Goal: Transaction & Acquisition: Purchase product/service

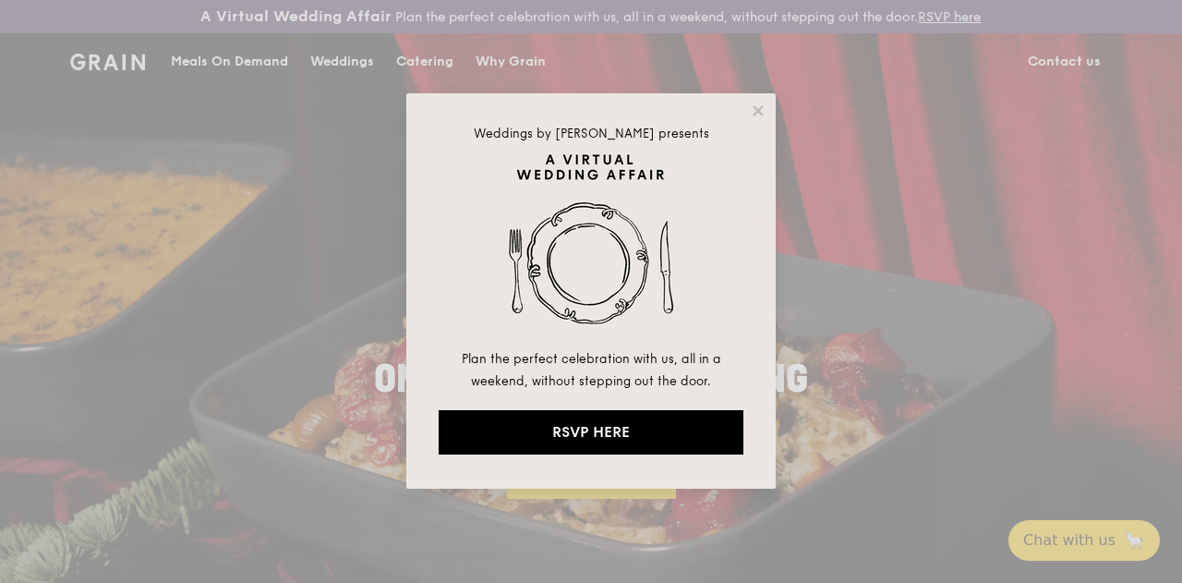
click at [768, 115] on div "Weddings by [PERSON_NAME] presents Plan the perfect celebration with us, all in…" at bounding box center [590, 290] width 369 height 395
click at [767, 114] on div "Weddings by [PERSON_NAME] presents Plan the perfect celebration with us, all in…" at bounding box center [590, 290] width 369 height 395
click at [756, 109] on icon at bounding box center [758, 110] width 10 height 10
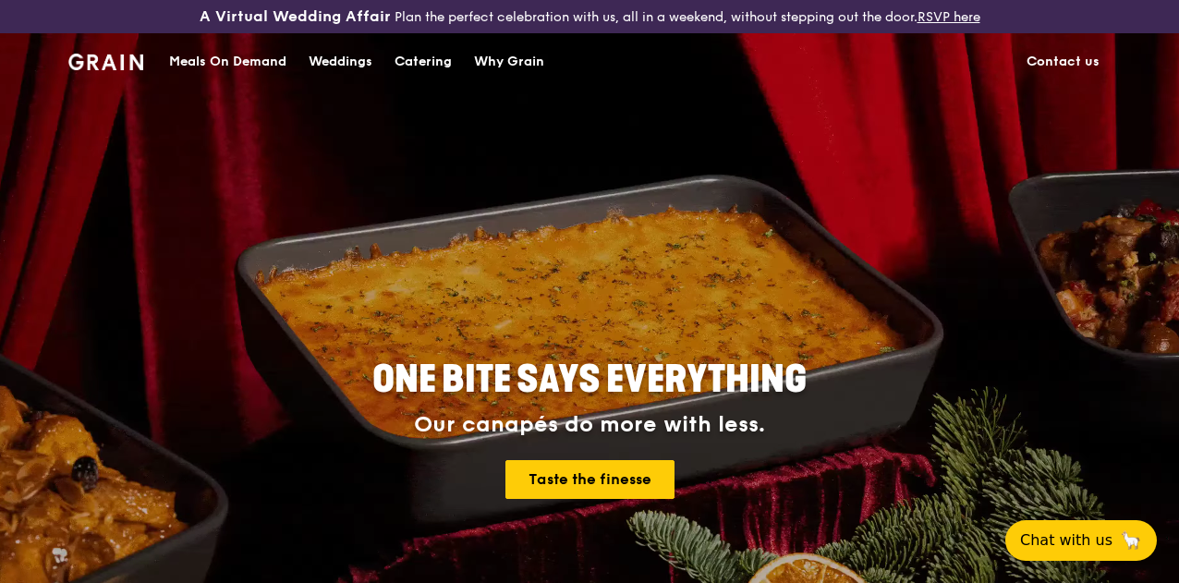
click at [247, 74] on div "Meals On Demand" at bounding box center [227, 61] width 117 height 55
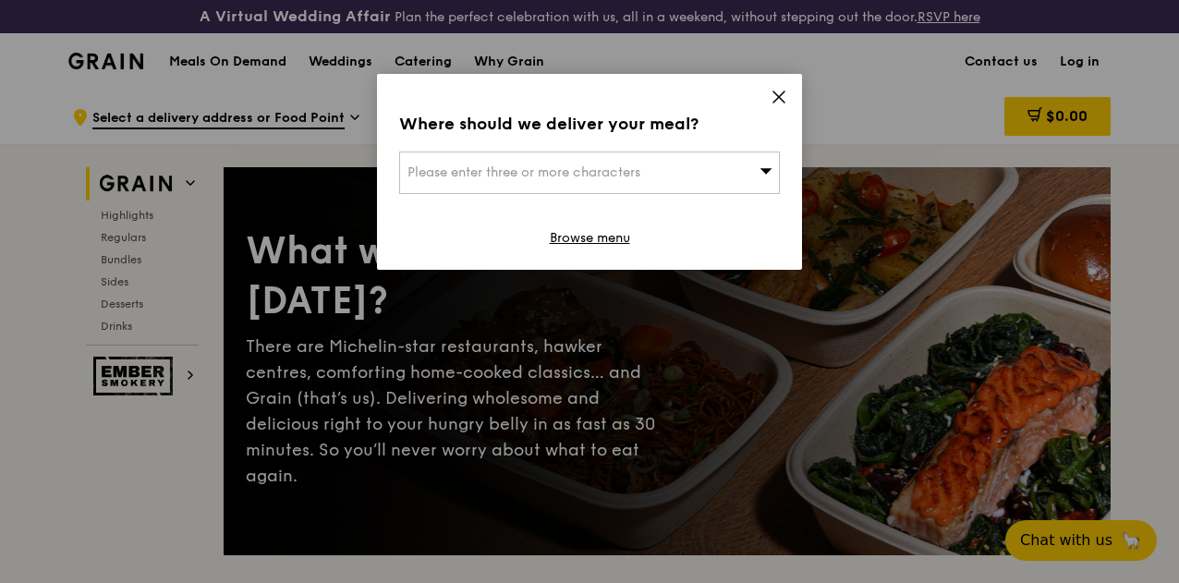
click at [776, 100] on icon at bounding box center [778, 96] width 11 height 11
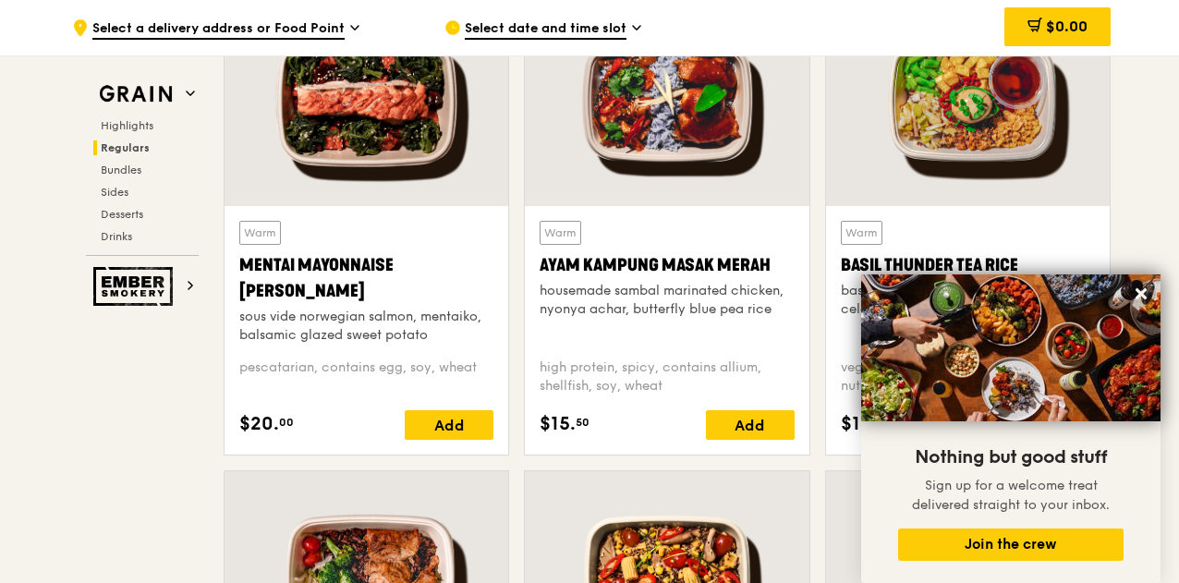
scroll to position [1755, 0]
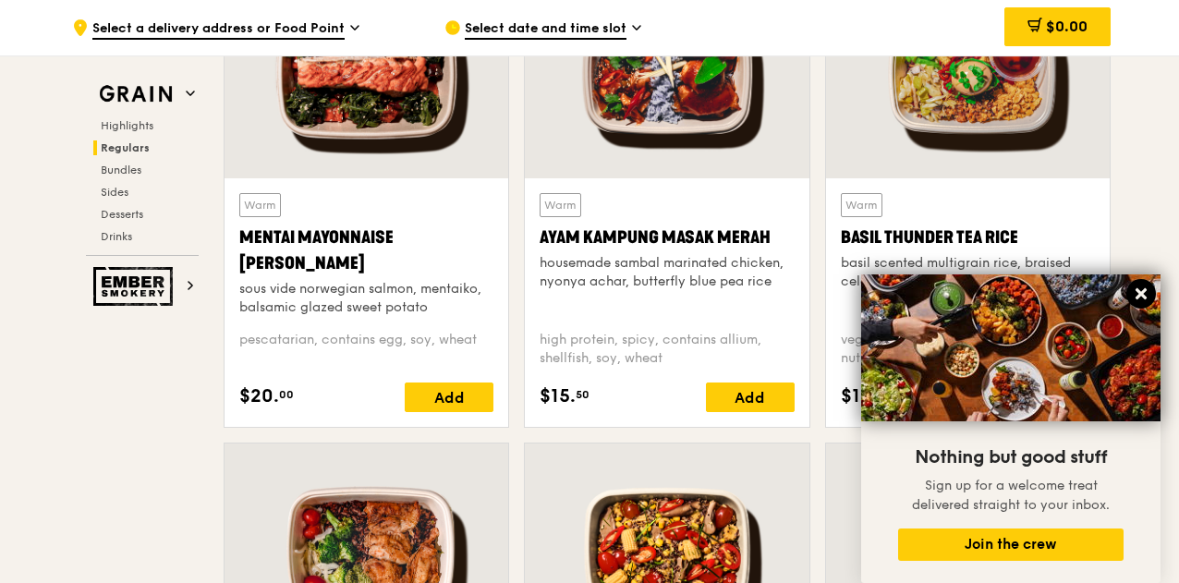
click at [1138, 297] on icon at bounding box center [1140, 293] width 11 height 11
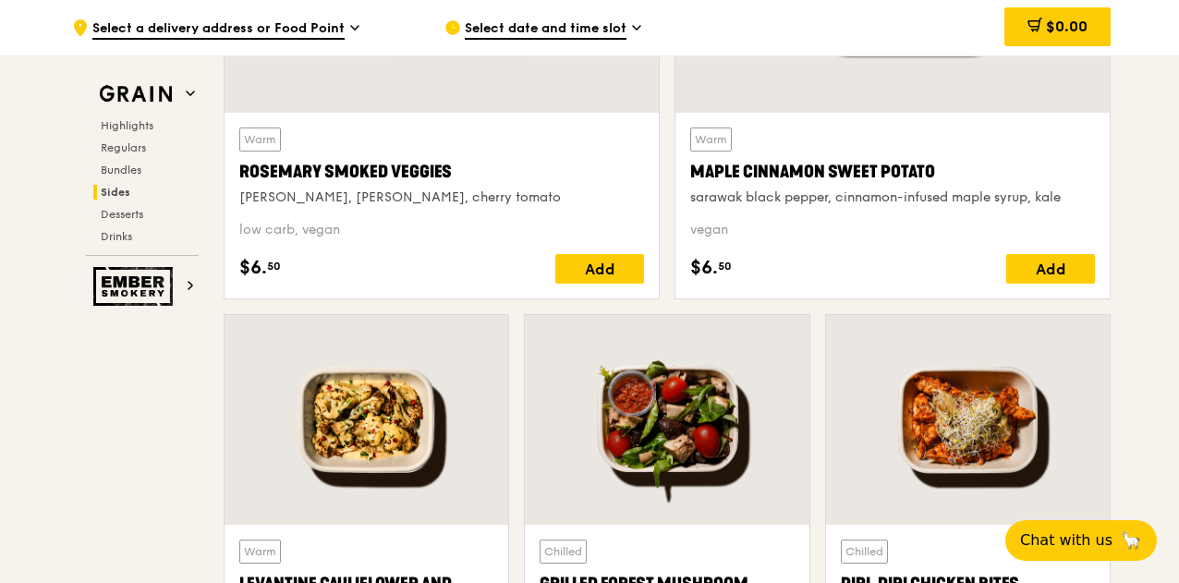
scroll to position [4764, 0]
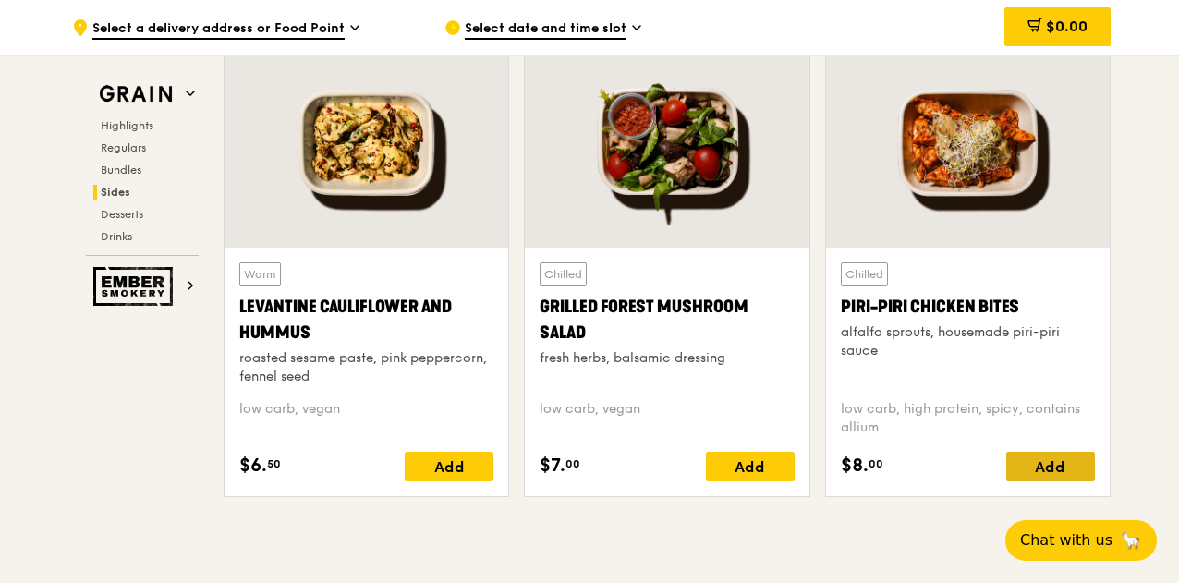
click at [1047, 481] on div "Add" at bounding box center [1050, 467] width 89 height 30
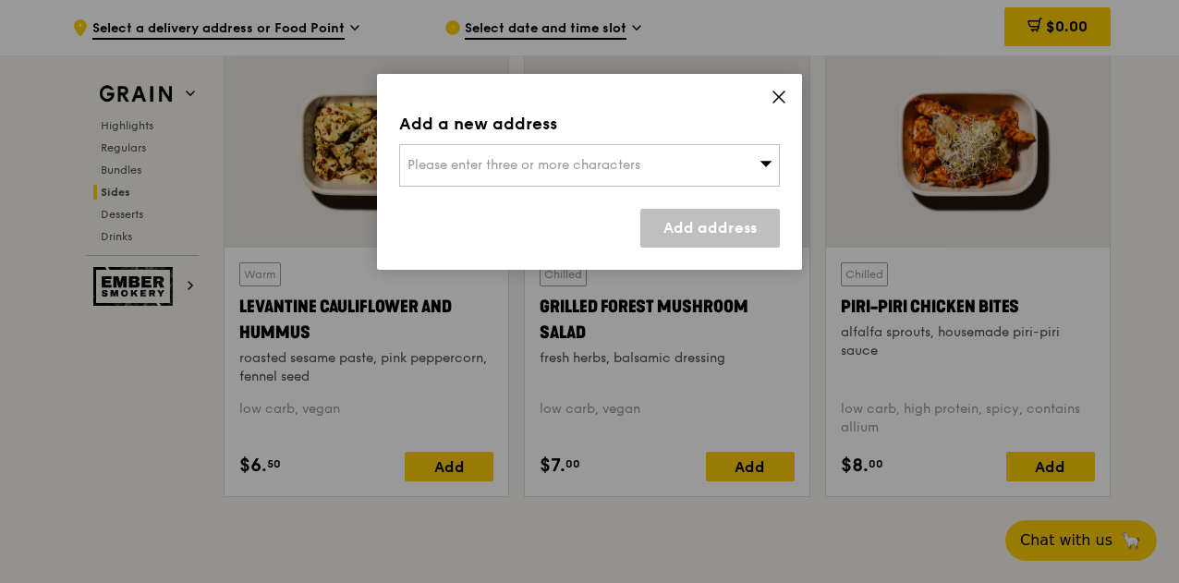
click at [785, 158] on div "Add a new address Please enter three or more characters Add address" at bounding box center [589, 172] width 425 height 196
click at [763, 165] on icon at bounding box center [765, 163] width 13 height 14
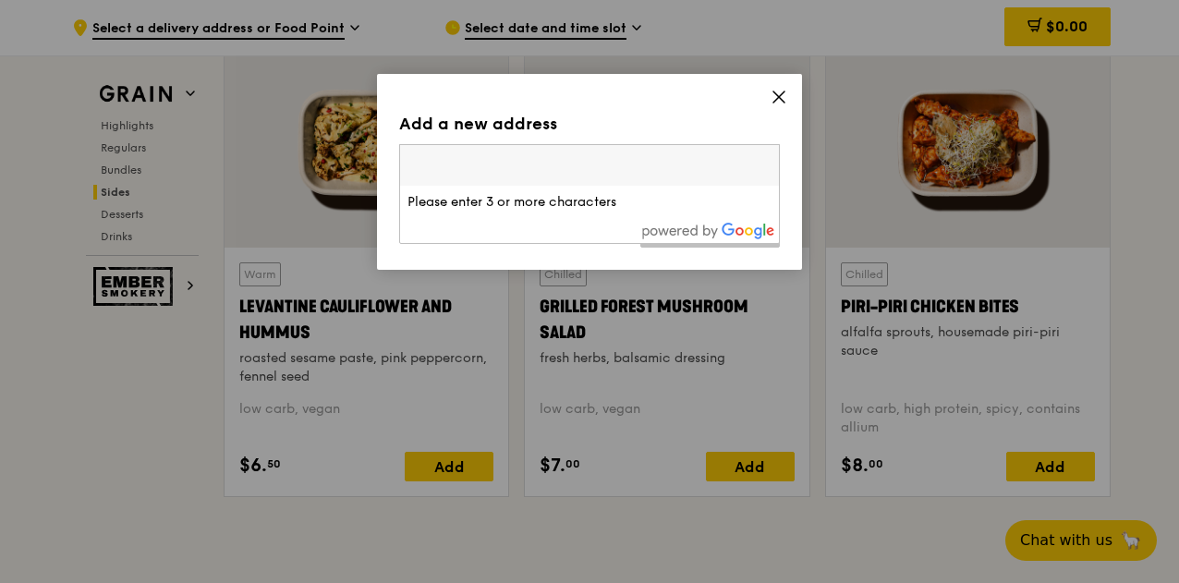
click at [763, 163] on input "search" at bounding box center [589, 165] width 379 height 41
click at [776, 98] on icon at bounding box center [778, 96] width 11 height 11
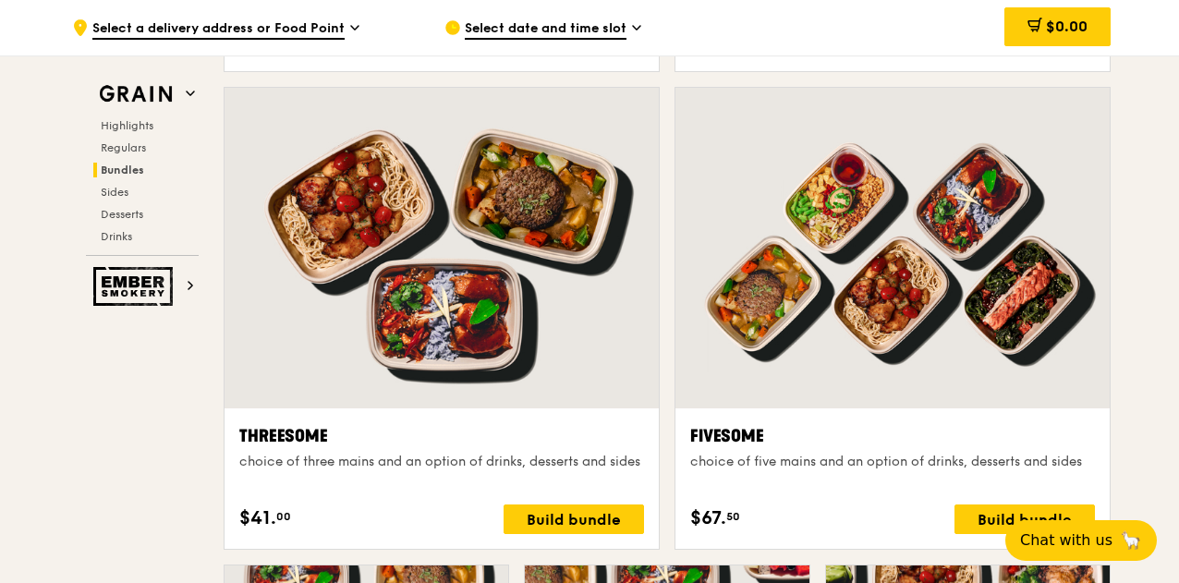
scroll to position [3194, 0]
